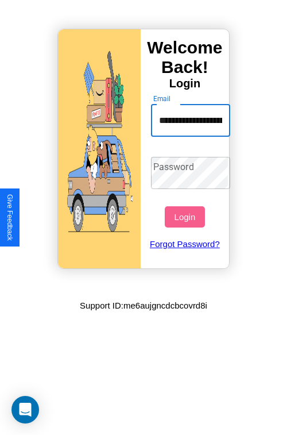
scroll to position [0, 47]
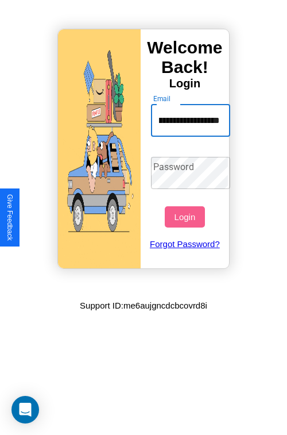
type input "**********"
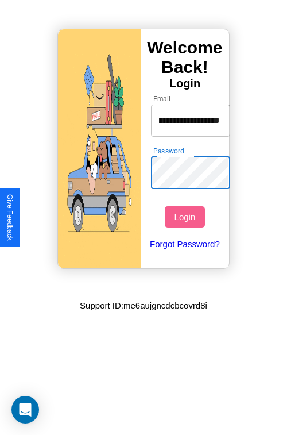
scroll to position [0, 0]
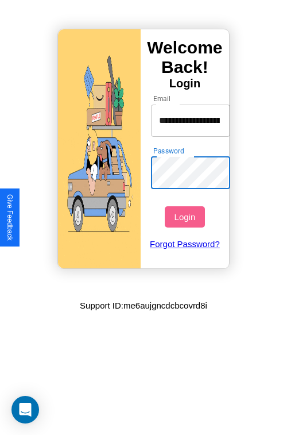
click at [186, 216] on button "Login" at bounding box center [185, 216] width 40 height 21
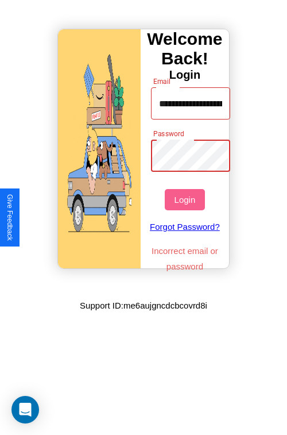
click at [186, 199] on button "Login" at bounding box center [185, 199] width 40 height 21
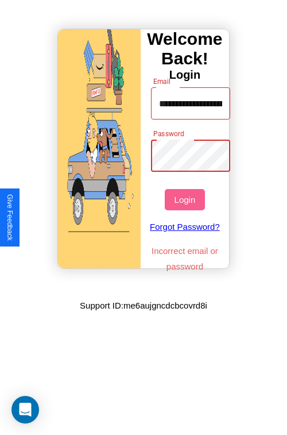
click at [186, 199] on button "Login" at bounding box center [185, 199] width 40 height 21
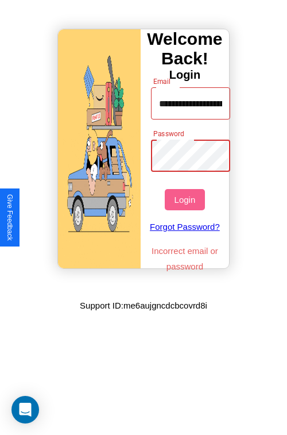
click at [186, 199] on button "Login" at bounding box center [185, 199] width 40 height 21
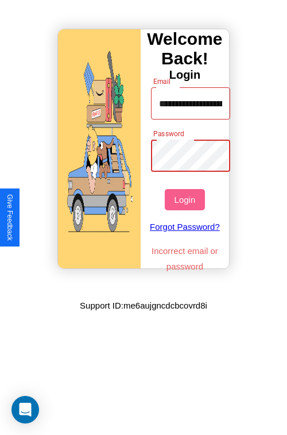
click at [186, 199] on button "Login" at bounding box center [185, 199] width 40 height 21
